Goal: Information Seeking & Learning: Learn about a topic

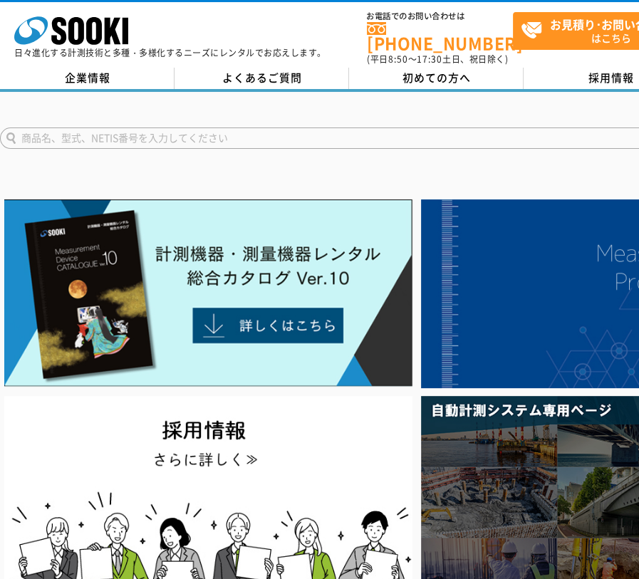
click at [441, 132] on input "text" at bounding box center [325, 137] width 650 height 21
type input "スピードガン"
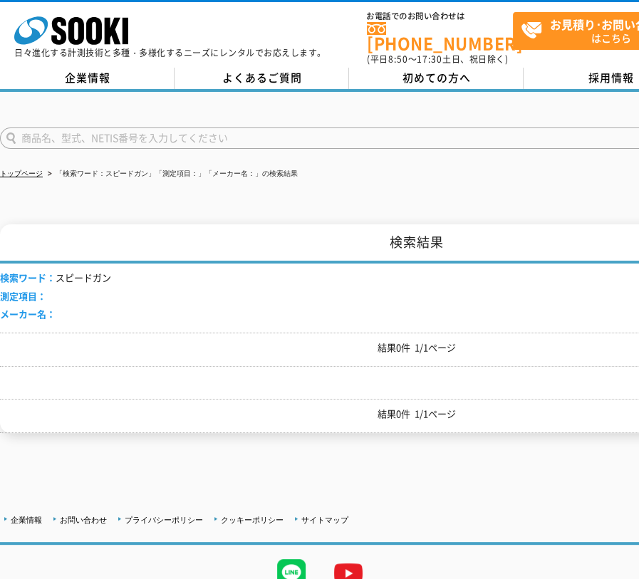
click at [299, 130] on input "text" at bounding box center [325, 137] width 650 height 21
type input "す"
type input "スピード"
drag, startPoint x: 77, startPoint y: 127, endPoint x: -73, endPoint y: 117, distance: 150.5
click at [0, 117] on html "株式会社 ソーキ spMenu 日々進化する計測技術と多種・多様化するニーズにレンタルでお応えします。 お電話でのお問い合わせは 0120-856-990 (…" at bounding box center [319, 320] width 639 height 641
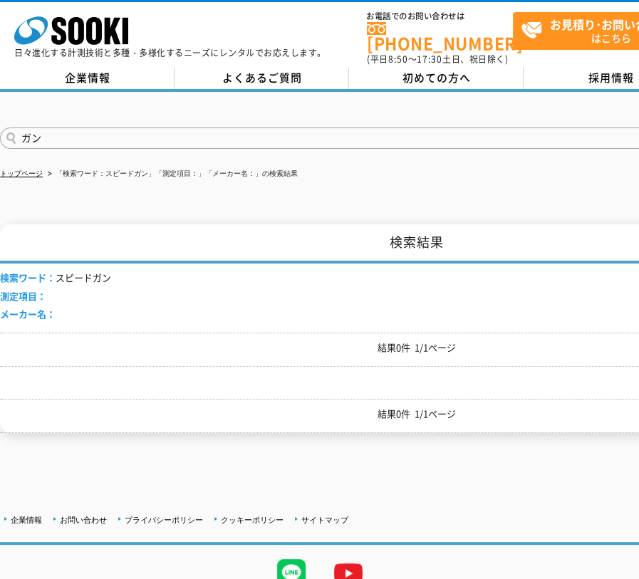
type input "ガン"
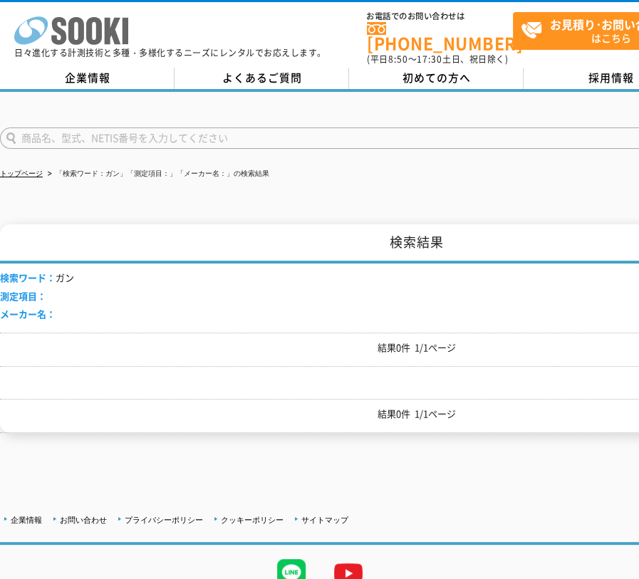
click at [83, 29] on icon at bounding box center [76, 31] width 16 height 28
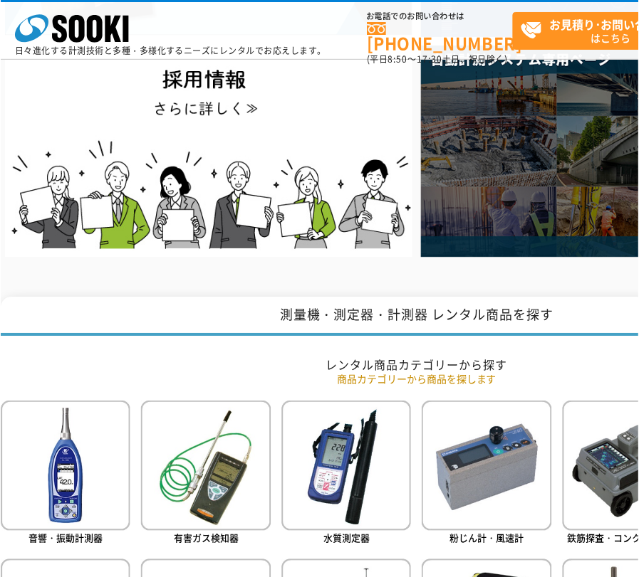
scroll to position [570, 0]
